Goal: Find specific page/section: Find specific page/section

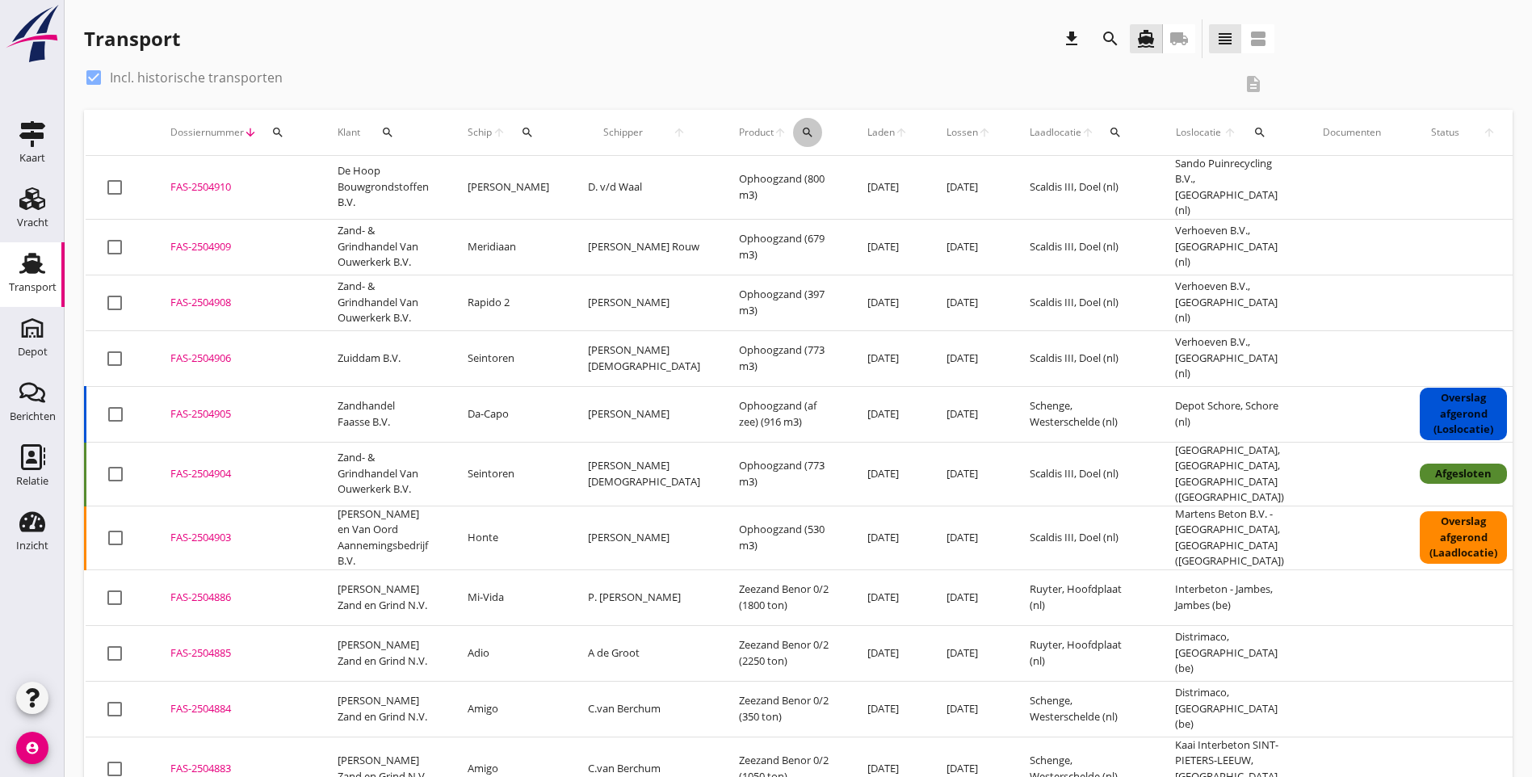
click at [801, 130] on icon "search" at bounding box center [807, 132] width 13 height 13
click at [762, 179] on input "Zoeken op product..." at bounding box center [824, 179] width 168 height 26
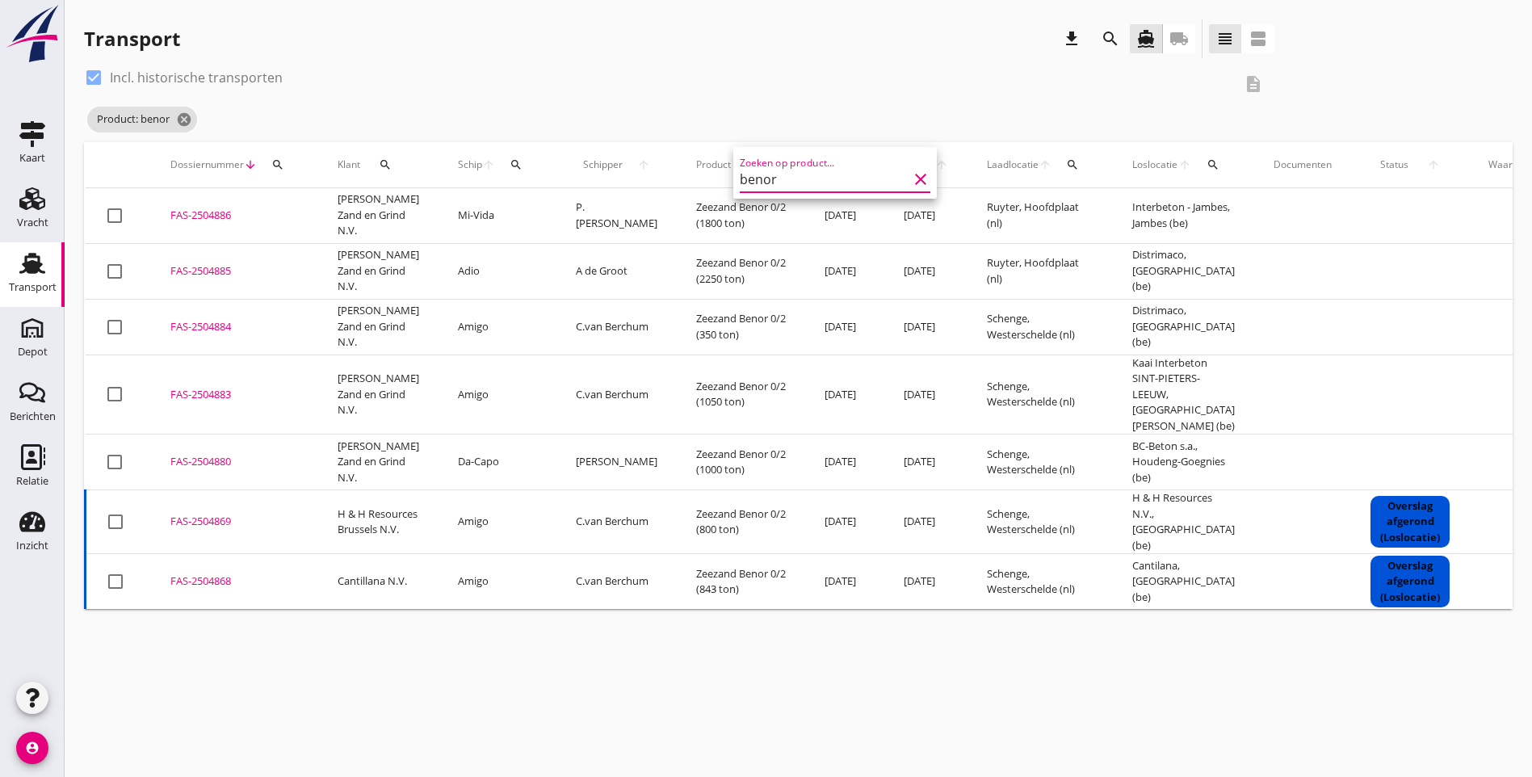
type input "benor"
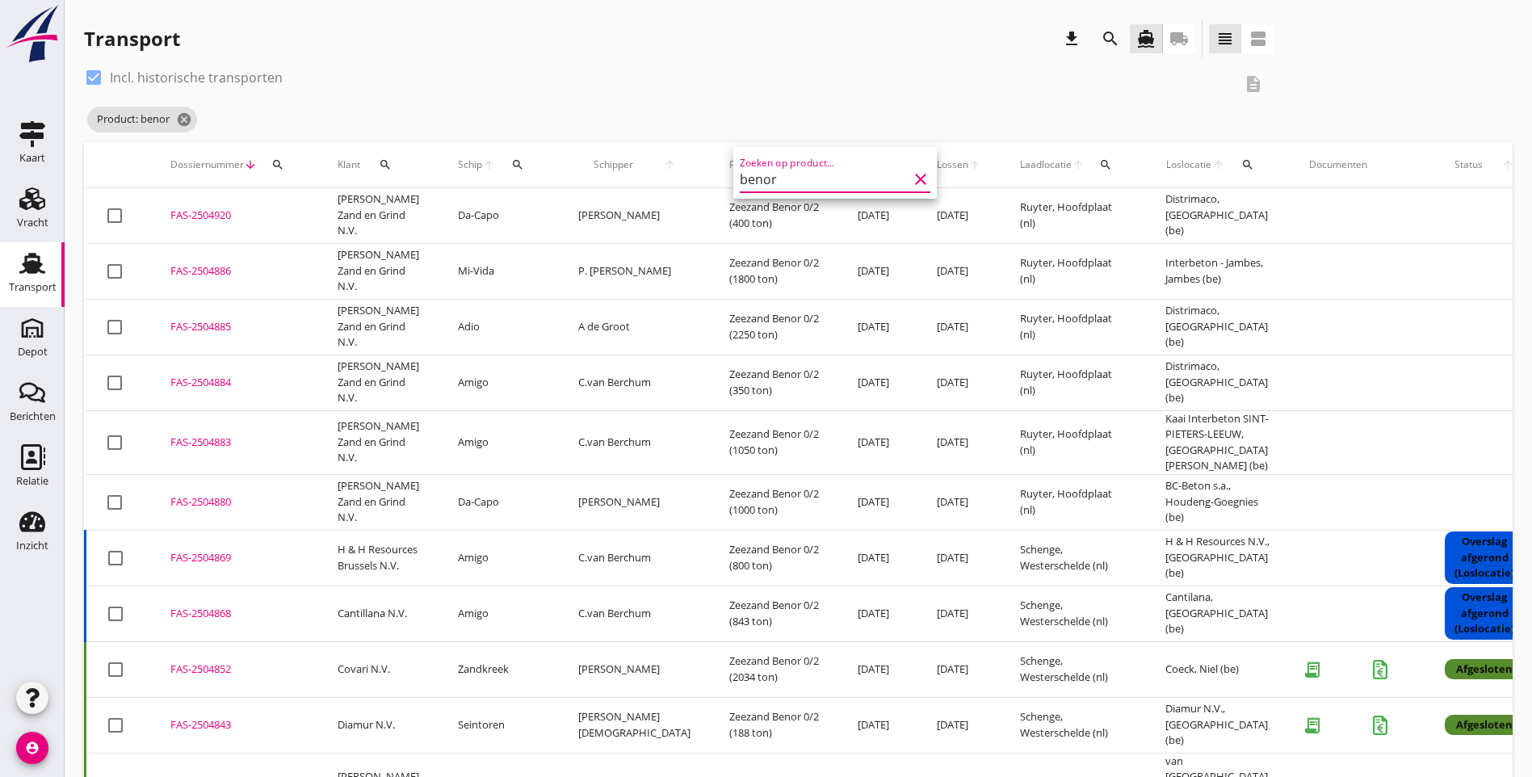
click at [911, 185] on icon "clear" at bounding box center [920, 179] width 19 height 19
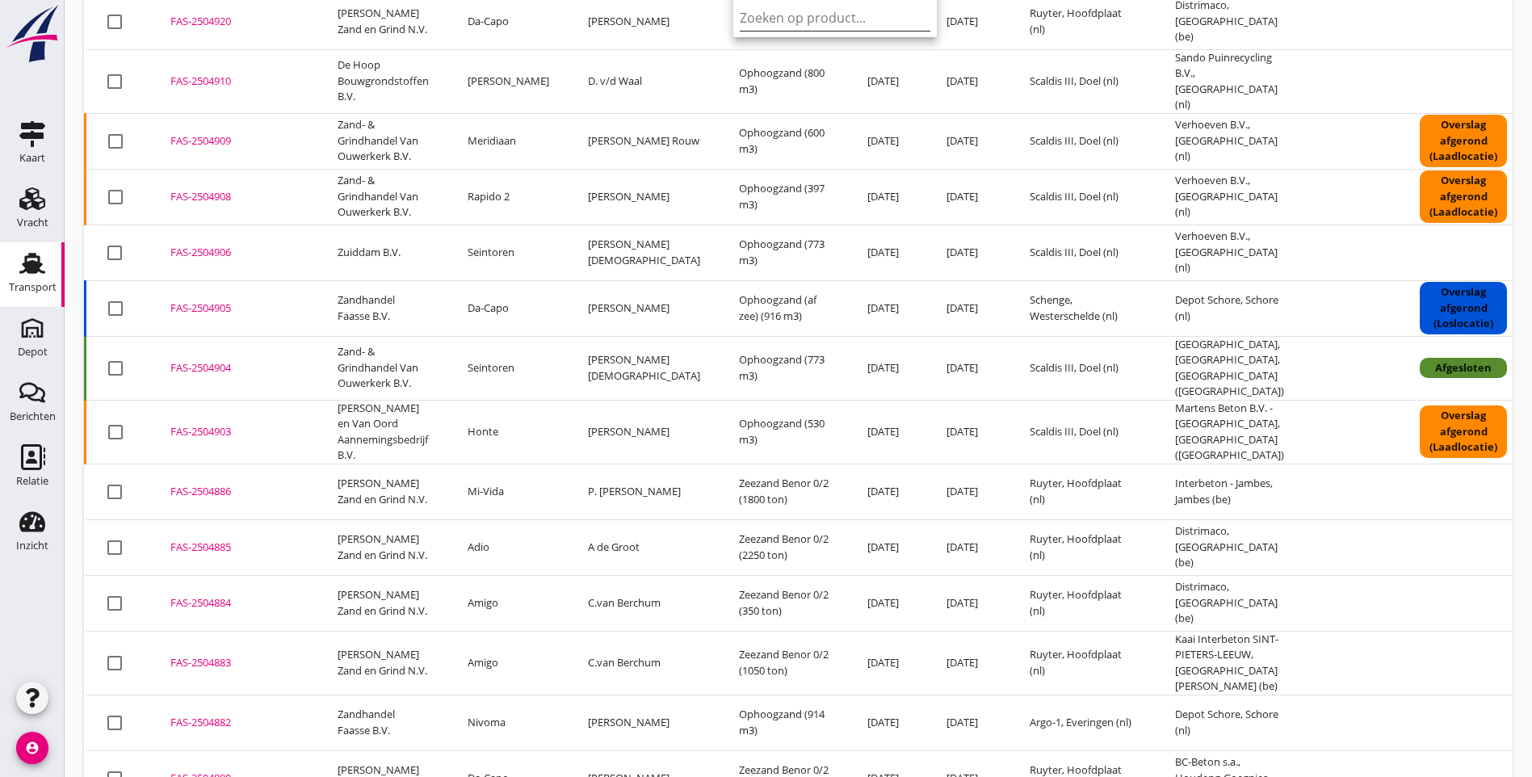
scroll to position [81, 0]
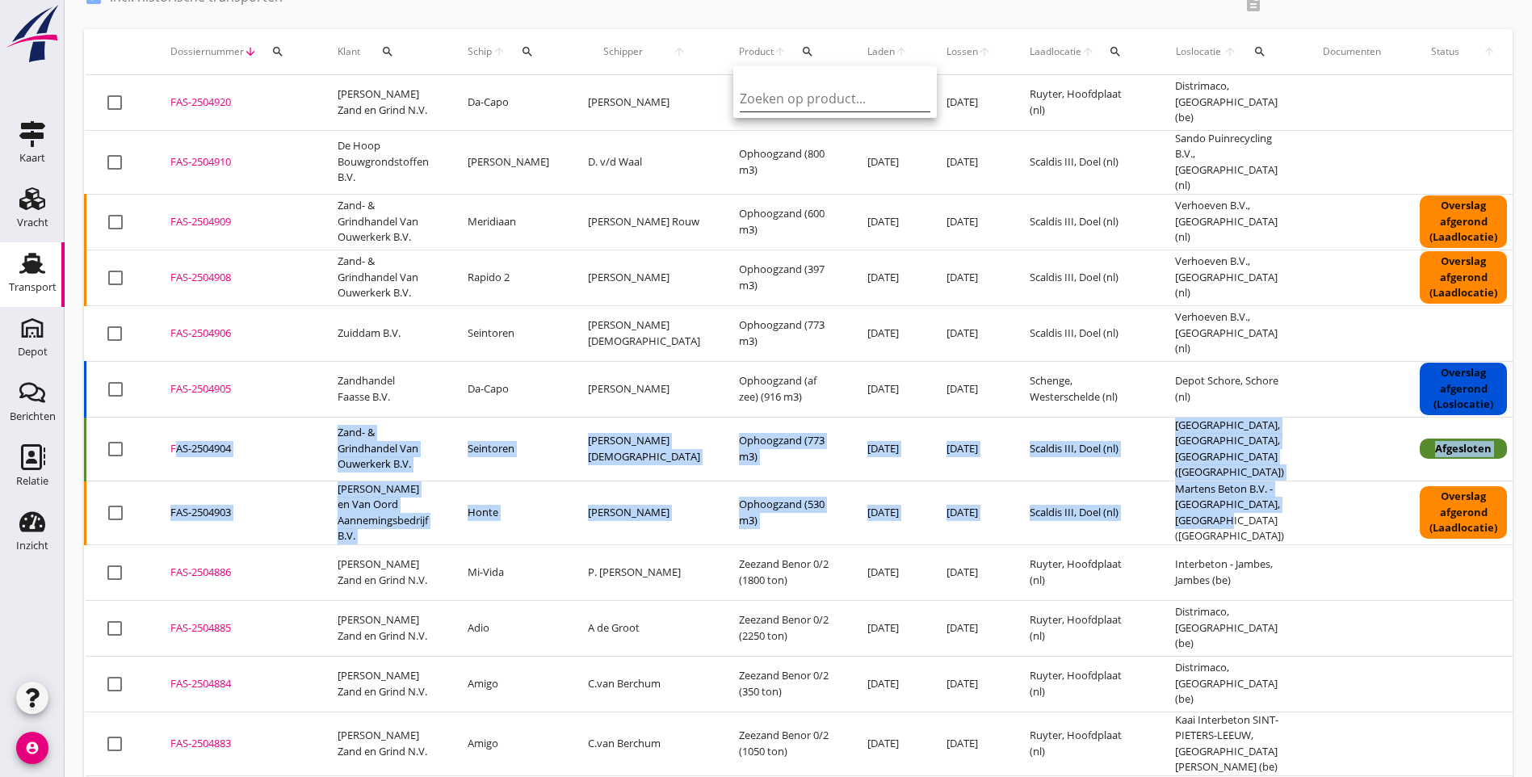
drag, startPoint x: 1226, startPoint y: 518, endPoint x: 165, endPoint y: 434, distance: 1064.4
click at [165, 434] on tbody "check_box_outline_blank FAS-2504920 upload_file Drop hier uw bestand om het aan…" at bounding box center [907, 656] width 1643 height 1162
copy tbody "FAS-2504904 upload_file Drop hier uw bestand om het aan het dossier toe te voeg…"
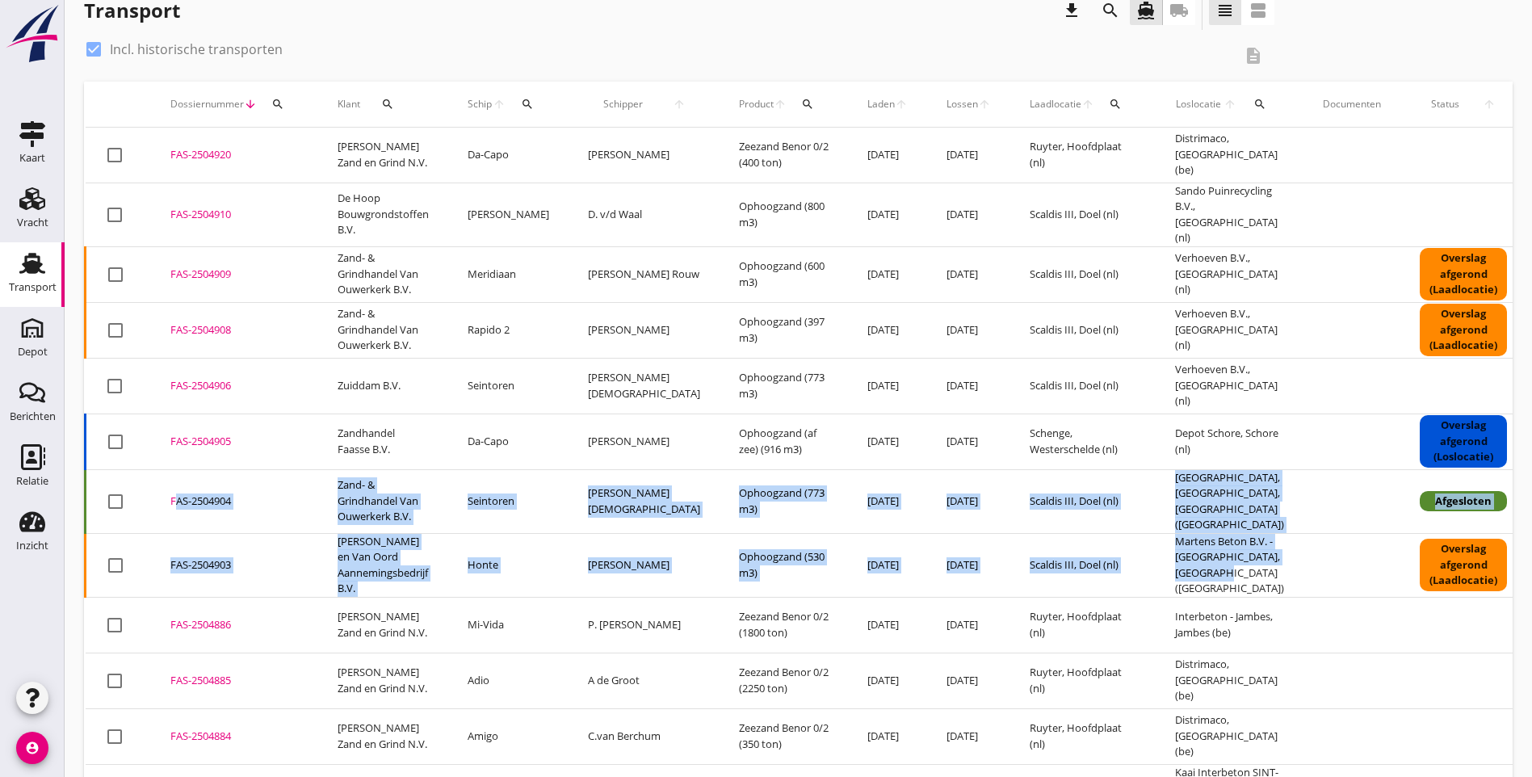
scroll to position [0, 0]
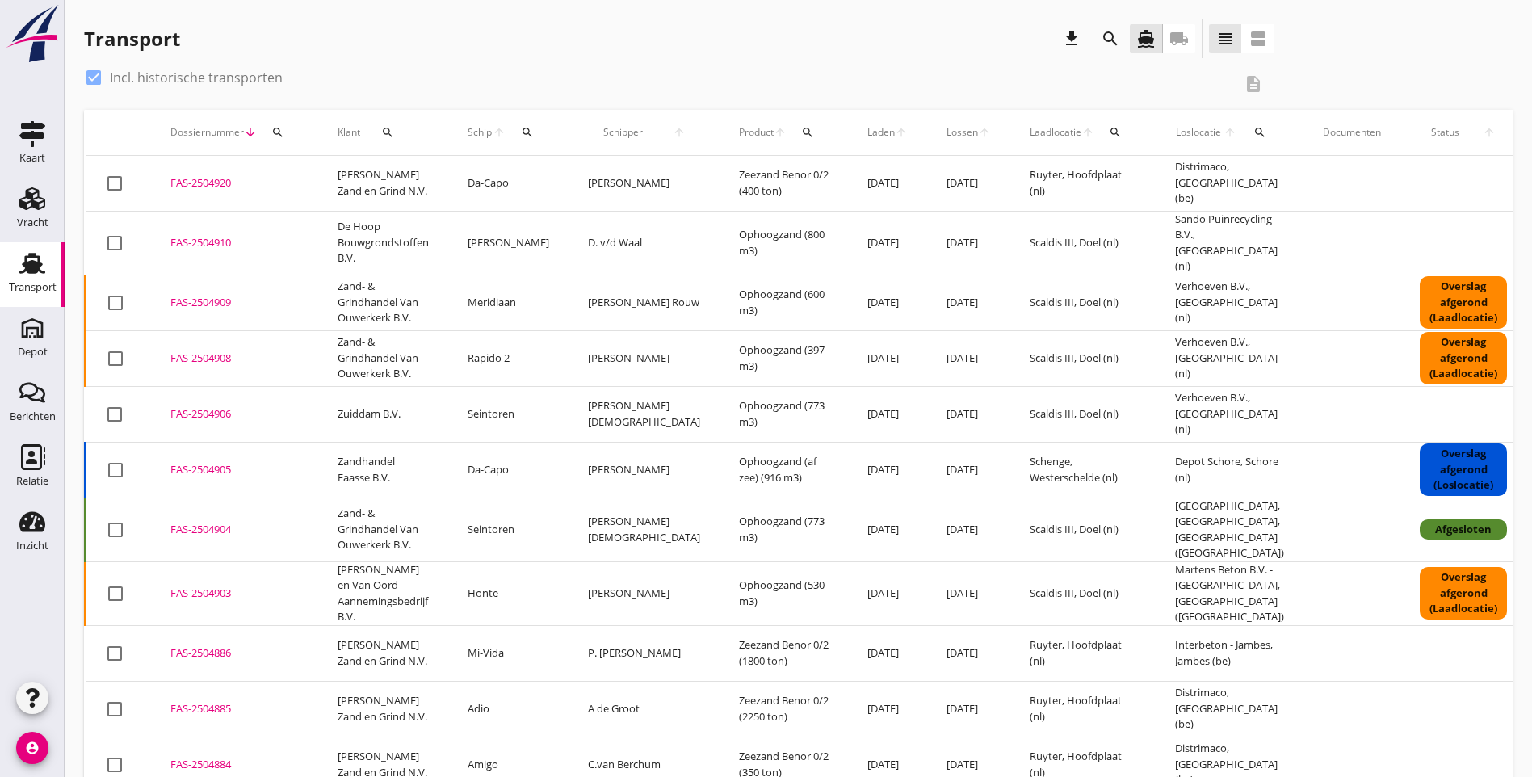
click at [1366, 61] on div "Transport download search directions_boat local_shipping view_headline view_age…" at bounding box center [798, 41] width 1429 height 45
click at [619, 426] on td "[PERSON_NAME][DEMOGRAPHIC_DATA]" at bounding box center [644, 414] width 151 height 56
